Goal: Task Accomplishment & Management: Use online tool/utility

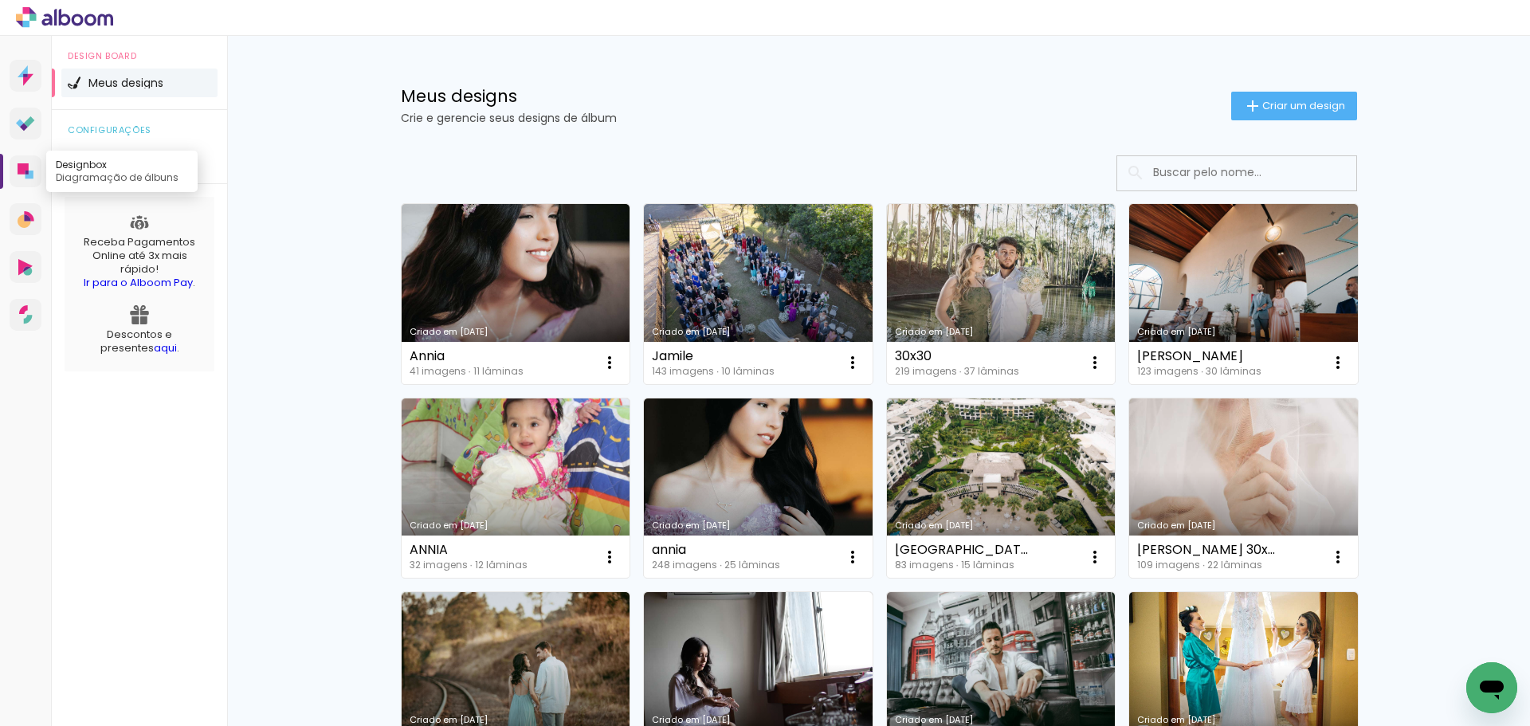
click at [19, 171] on icon at bounding box center [23, 168] width 11 height 11
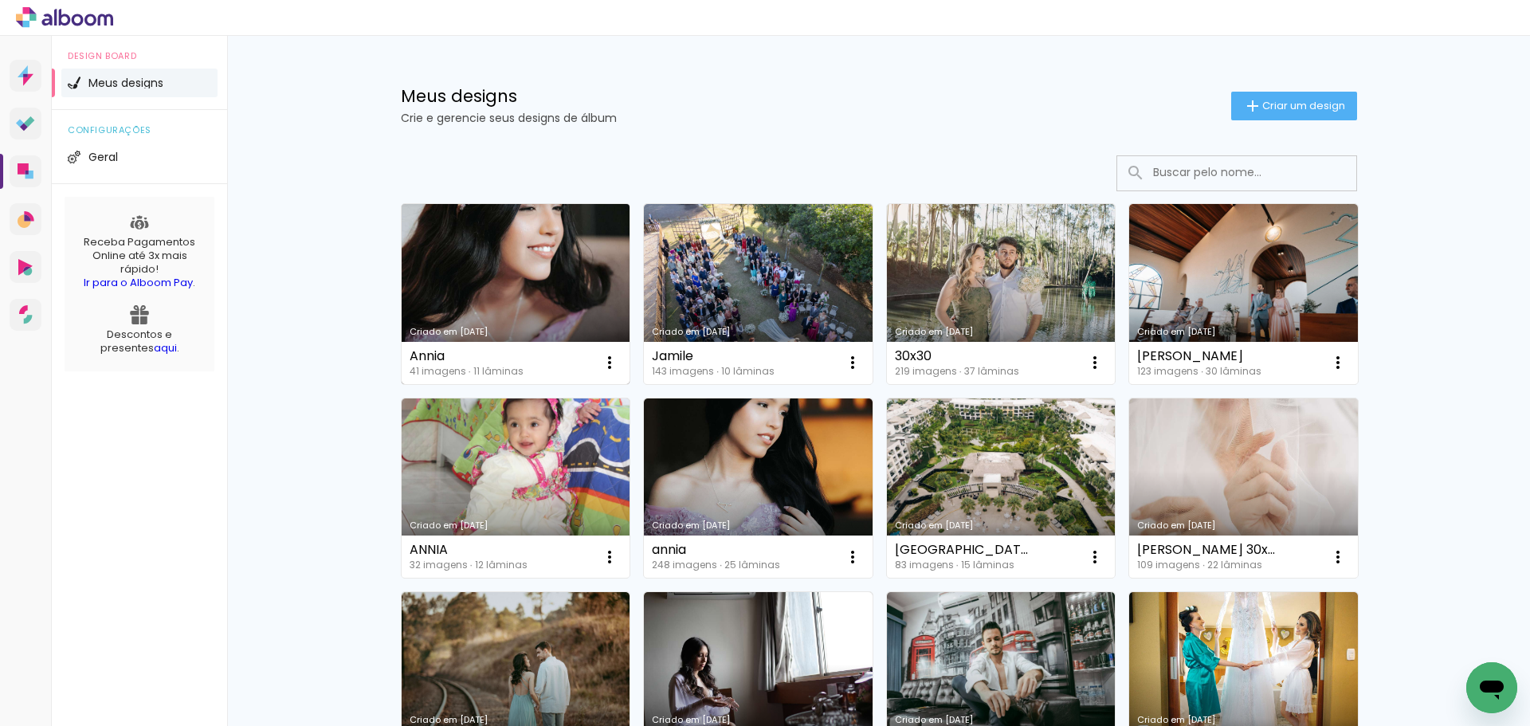
click at [442, 300] on link "Criado em [DATE]" at bounding box center [516, 294] width 229 height 180
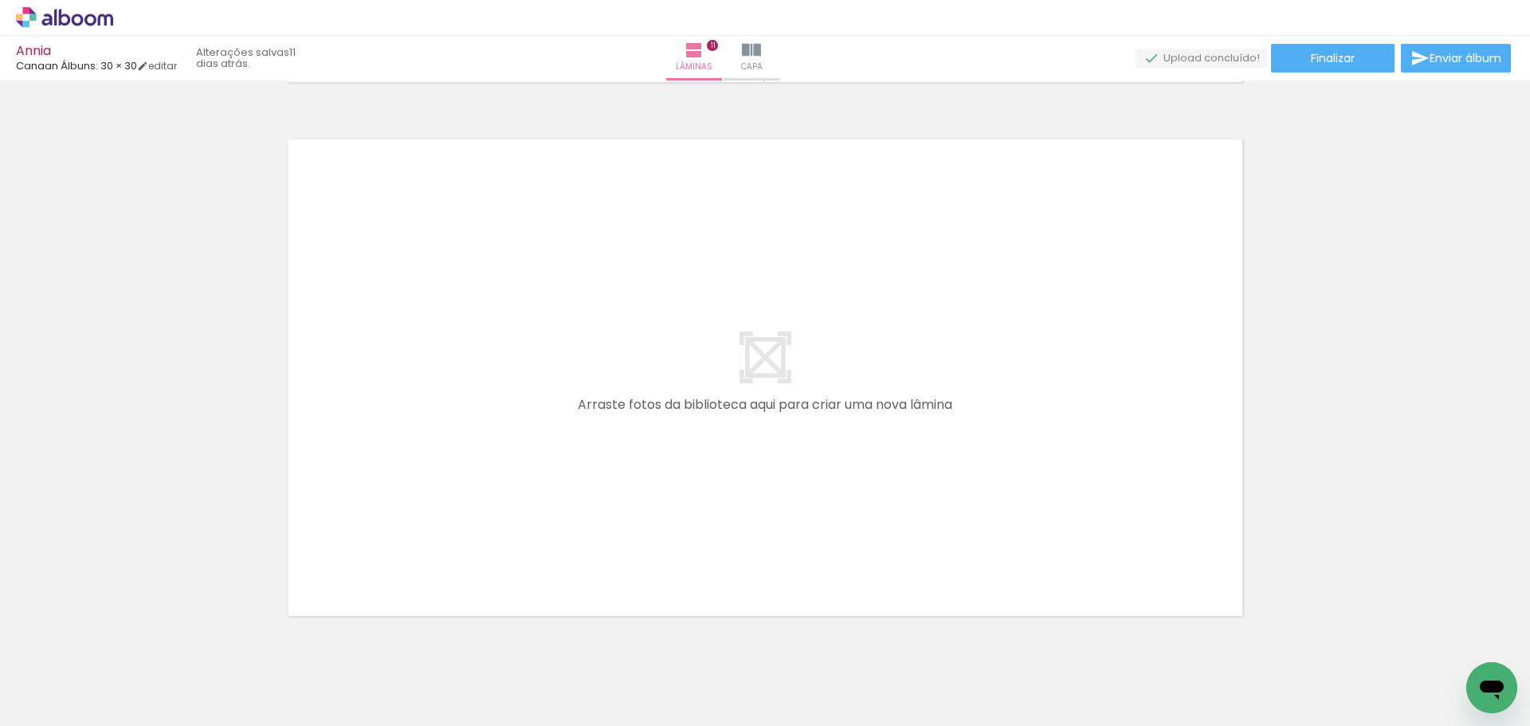
scroll to position [5842, 0]
